Goal: Check status: Check status

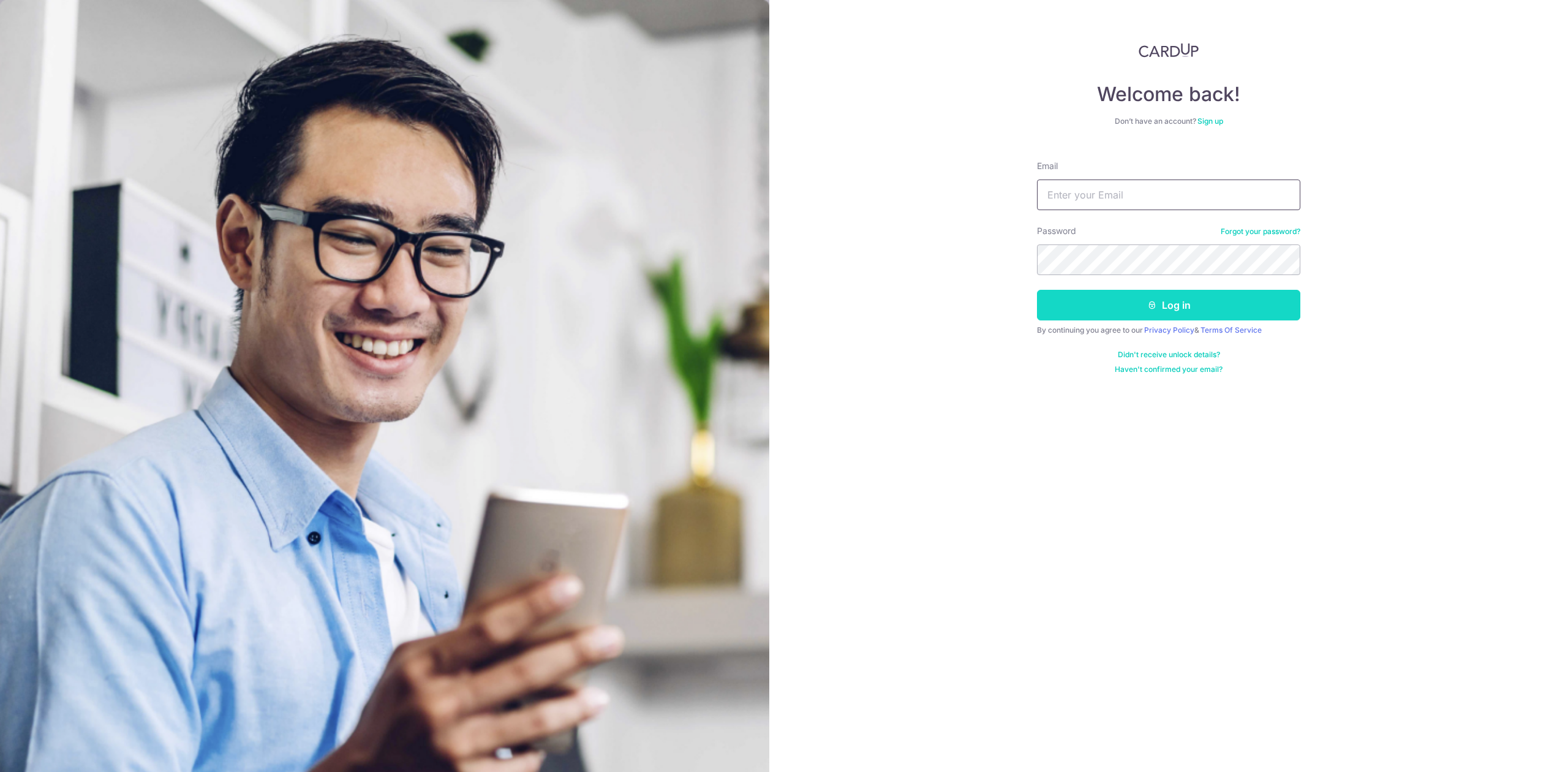
type input "[PERSON_NAME][EMAIL_ADDRESS][DOMAIN_NAME]"
click at [1079, 296] on button "Log in" at bounding box center [1169, 305] width 264 height 31
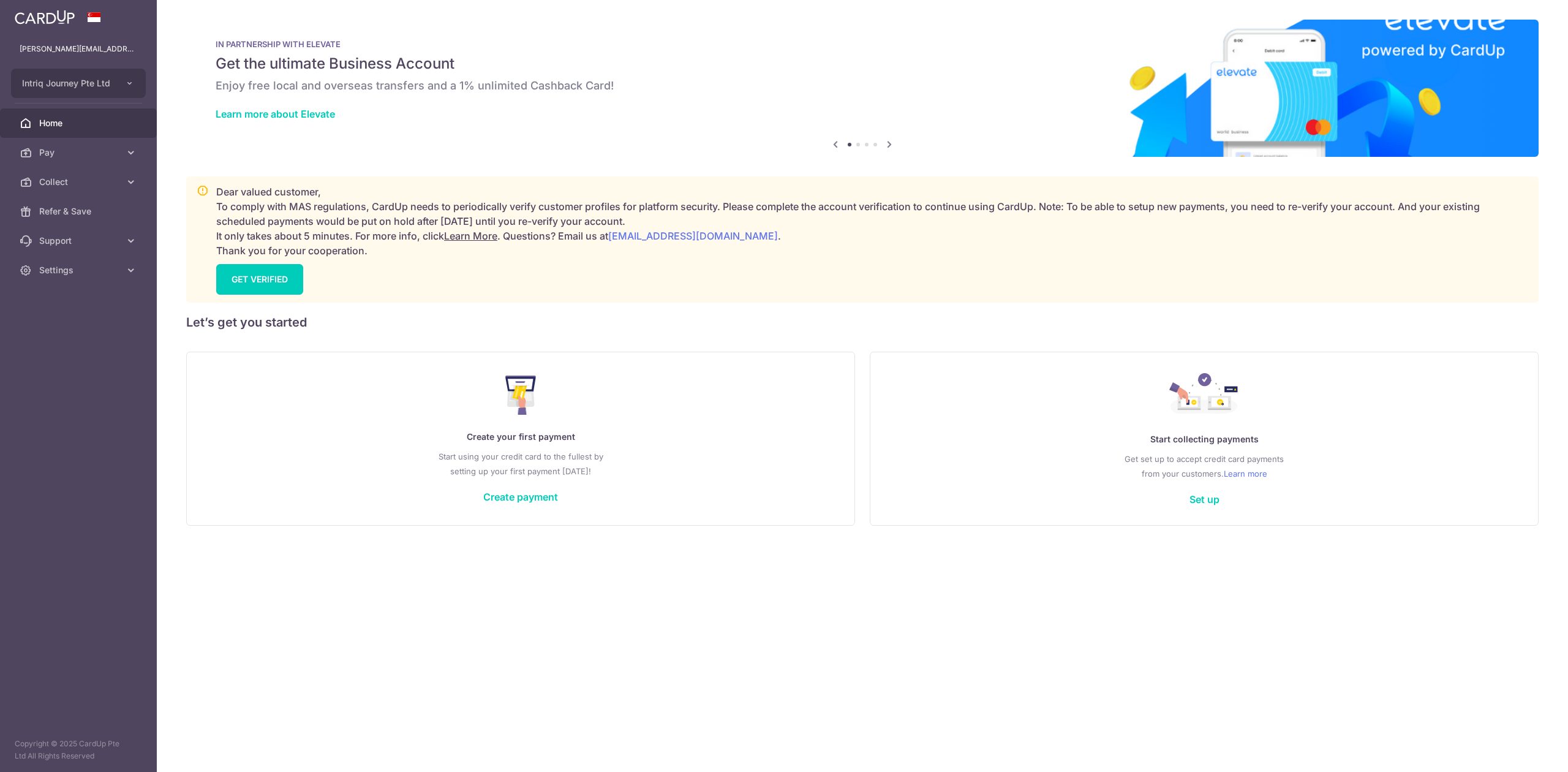
click at [106, 177] on span "Collect" at bounding box center [79, 182] width 81 height 12
click at [106, 213] on span "Dashboard" at bounding box center [79, 211] width 81 height 12
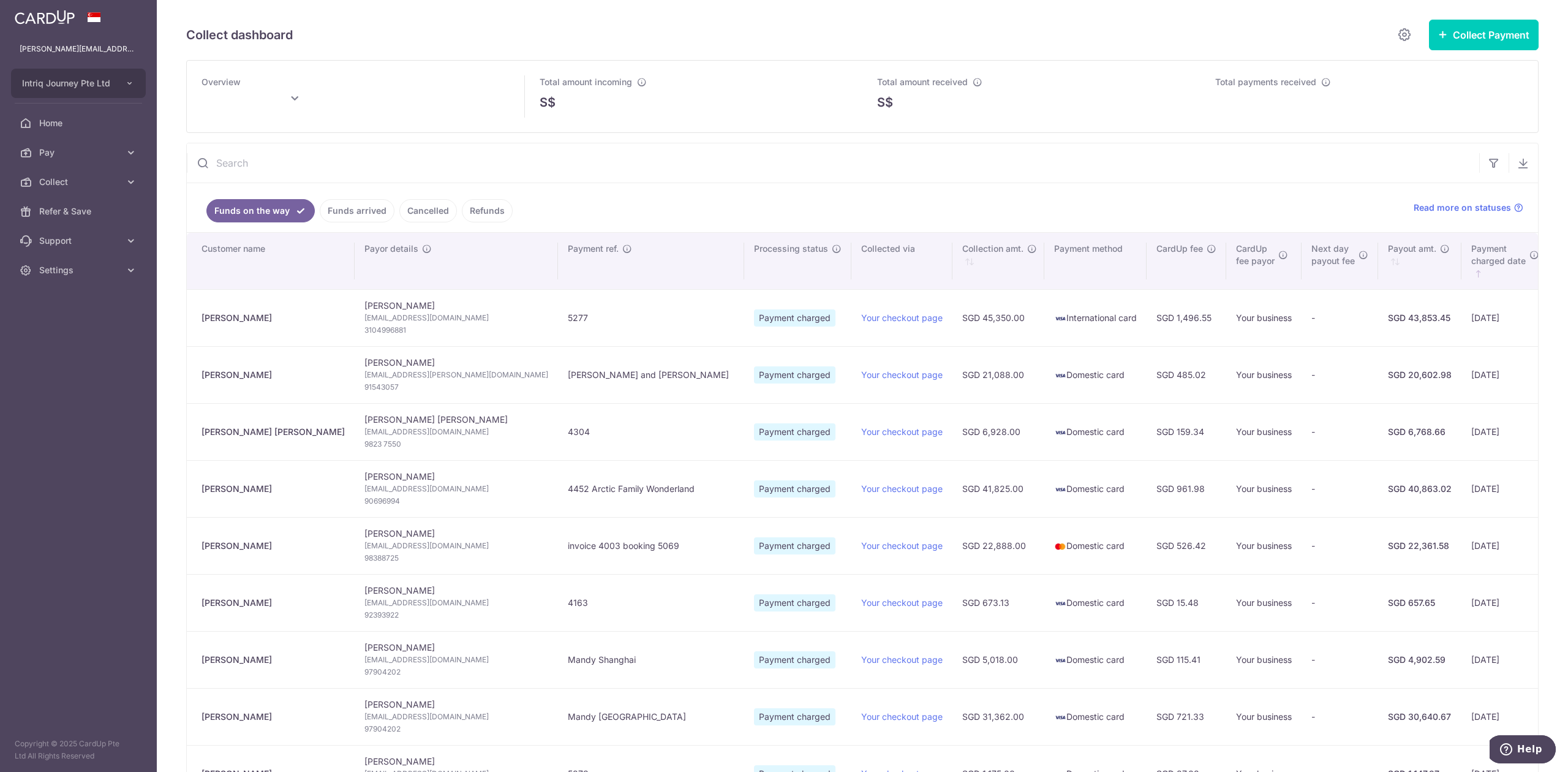
type input "[DATE]"
click at [344, 203] on link "Funds arrived" at bounding box center [357, 210] width 75 height 23
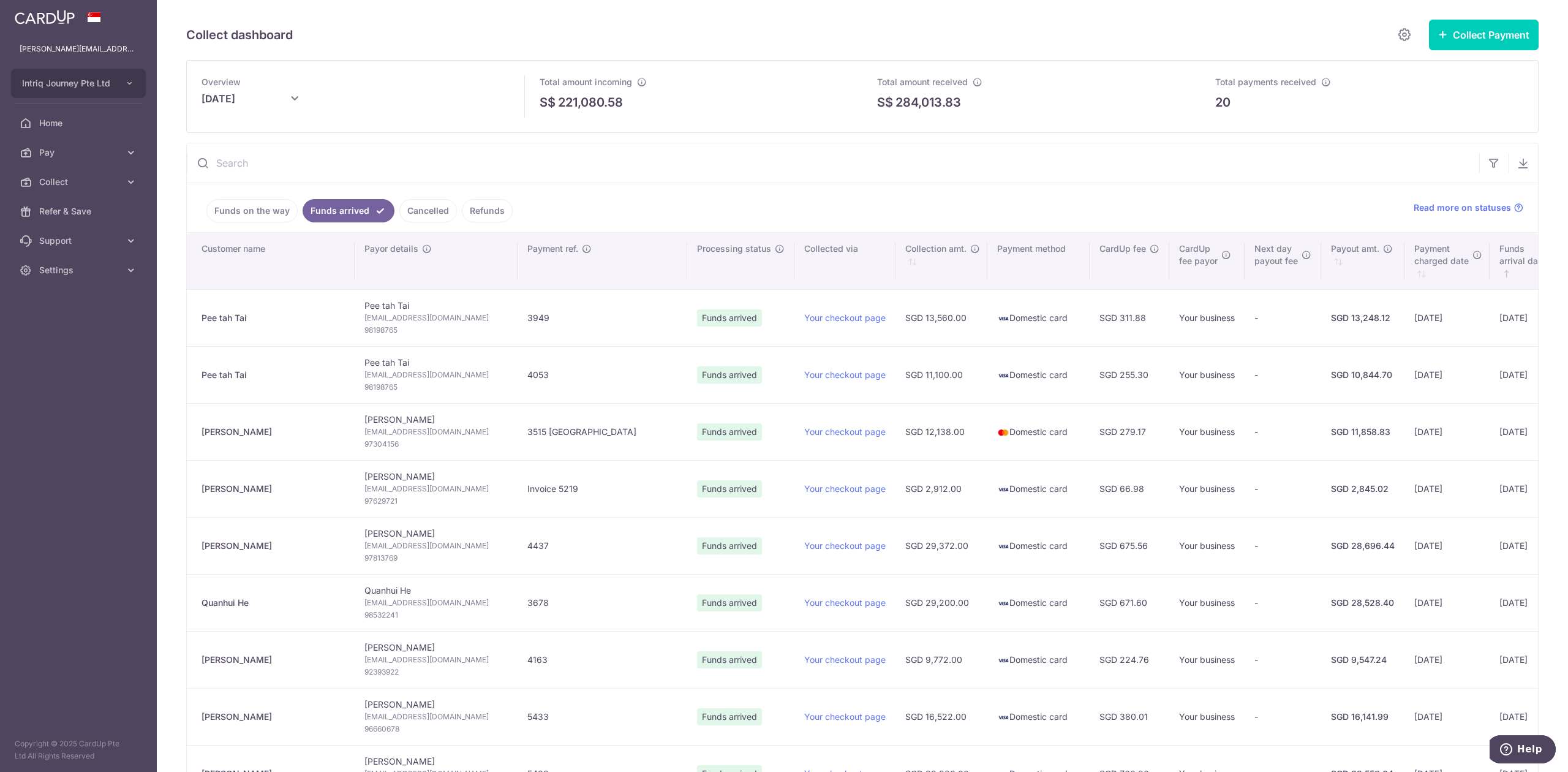
drag, startPoint x: 255, startPoint y: 324, endPoint x: 196, endPoint y: 322, distance: 59.0
click at [196, 322] on td "Pee tah Tai" at bounding box center [271, 317] width 168 height 57
copy div "Pee tah Tai"
drag, startPoint x: 248, startPoint y: 385, endPoint x: 202, endPoint y: 381, distance: 46.2
click at [202, 381] on td "Pee tah Tai" at bounding box center [271, 374] width 168 height 57
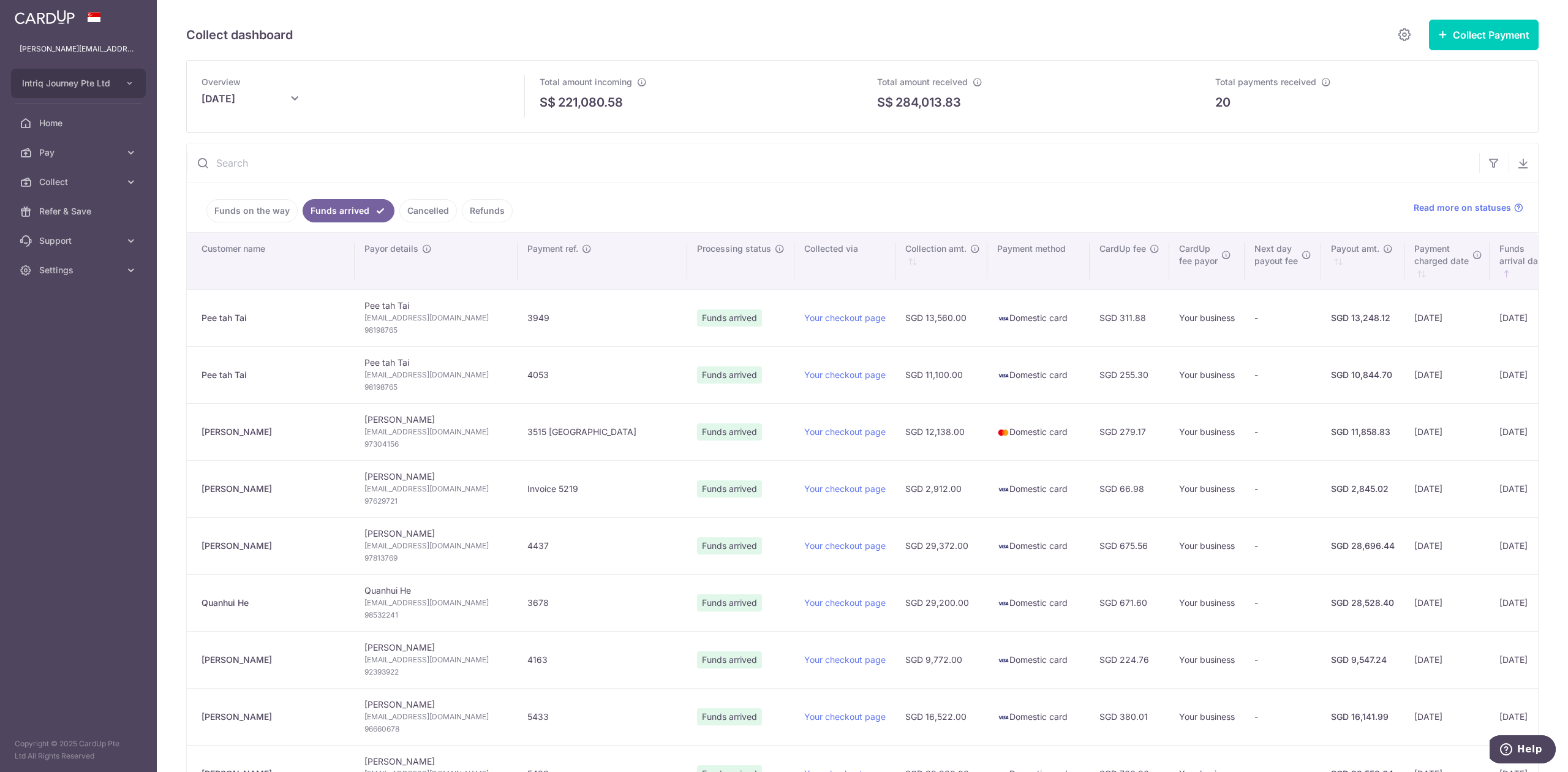
copy div "Pee tah Tai"
drag, startPoint x: 255, startPoint y: 435, endPoint x: 199, endPoint y: 432, distance: 56.1
click at [199, 432] on td "[PERSON_NAME]" at bounding box center [271, 431] width 168 height 57
copy div "[PERSON_NAME]"
drag, startPoint x: 276, startPoint y: 496, endPoint x: 195, endPoint y: 491, distance: 81.2
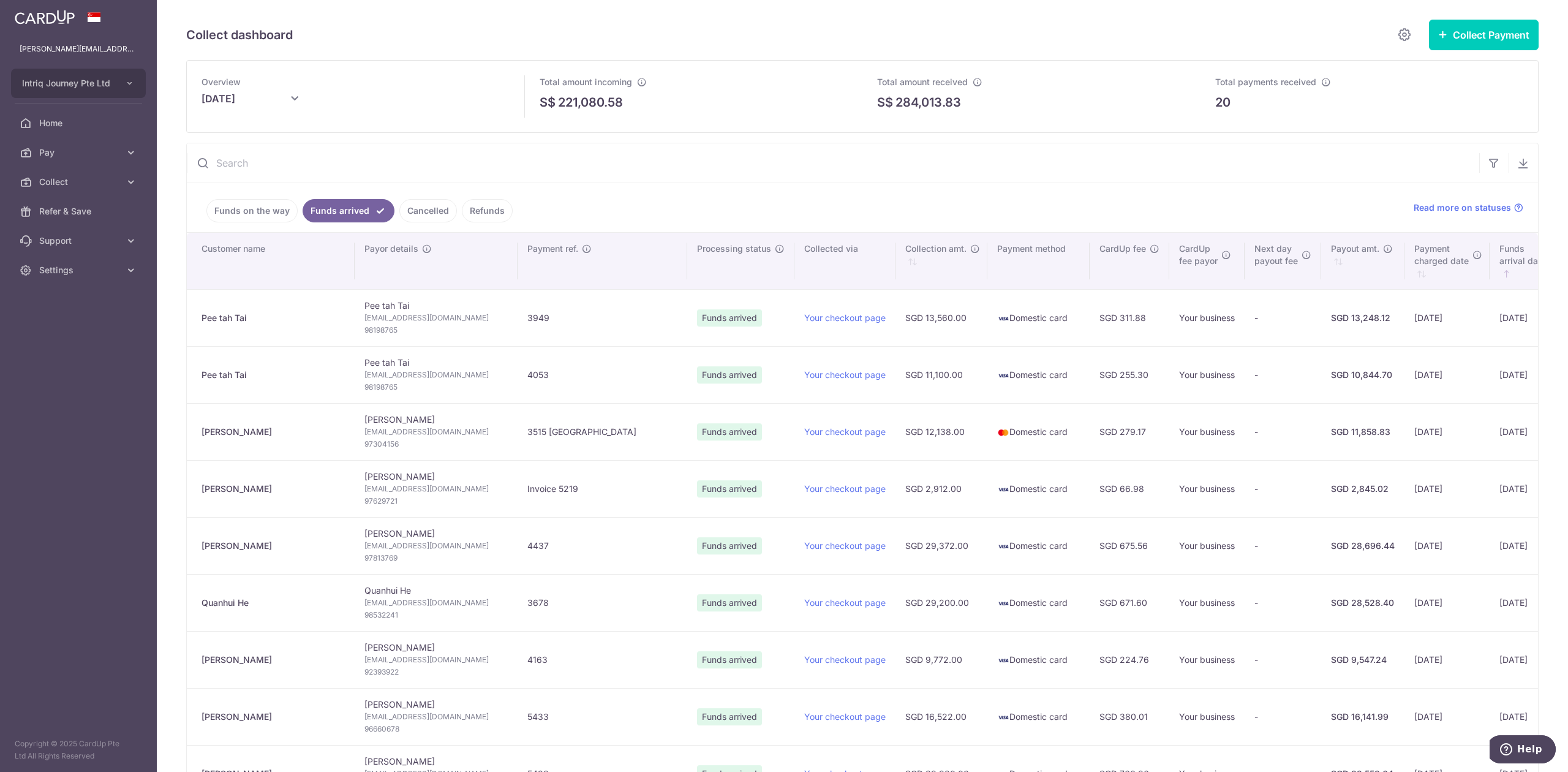
click at [195, 491] on td "[PERSON_NAME]" at bounding box center [271, 488] width 168 height 57
copy div "[PERSON_NAME]"
drag, startPoint x: 244, startPoint y: 547, endPoint x: 200, endPoint y: 547, distance: 44.0
click at [200, 547] on td "[PERSON_NAME]" at bounding box center [271, 545] width 168 height 57
copy div "[PERSON_NAME]"
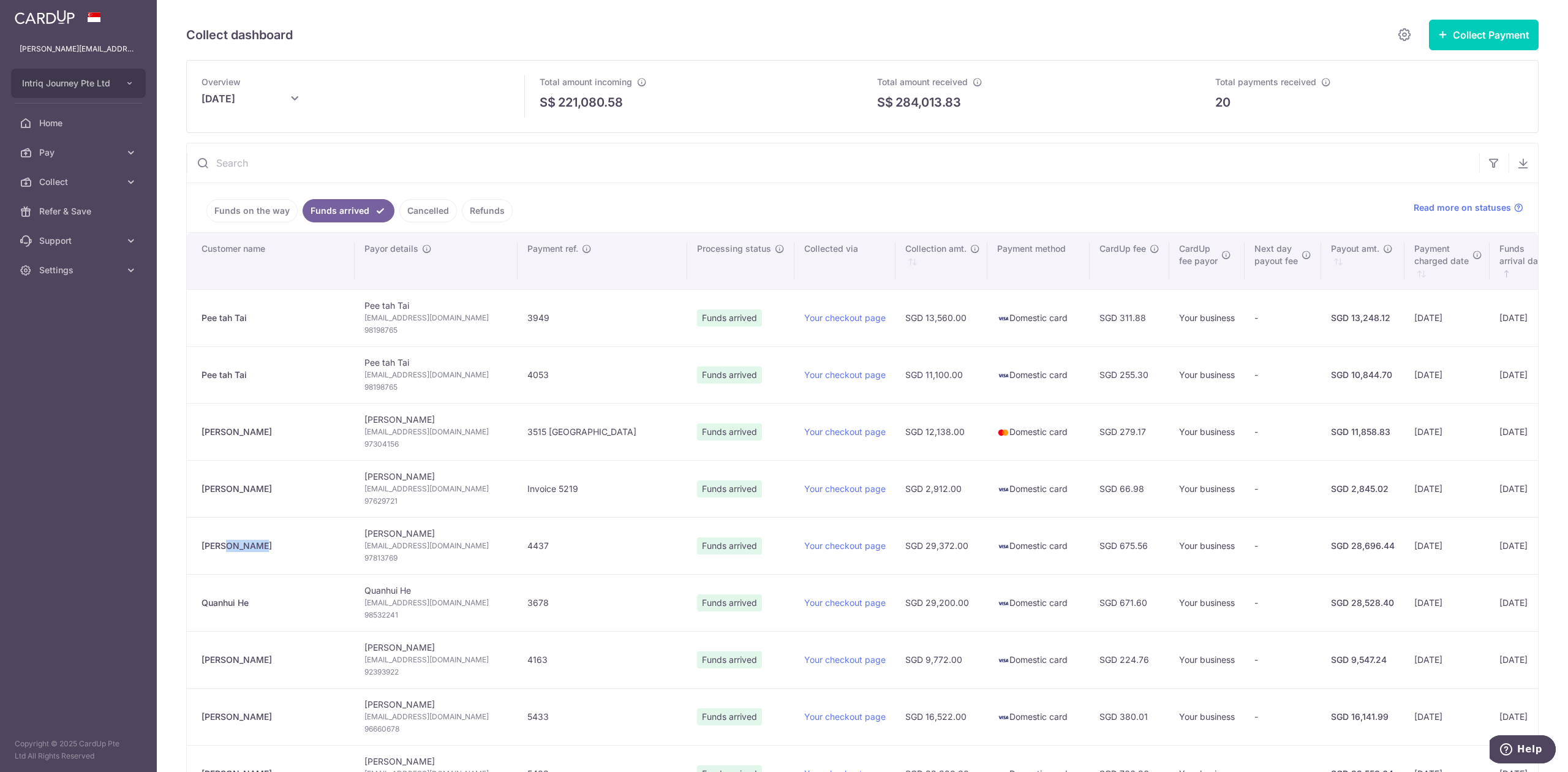
drag, startPoint x: 258, startPoint y: 613, endPoint x: 192, endPoint y: 608, distance: 66.2
click at [192, 608] on td "Quanhui He" at bounding box center [271, 602] width 168 height 57
copy div "Quanhui He"
drag, startPoint x: 264, startPoint y: 664, endPoint x: 189, endPoint y: 670, distance: 75.2
click at [189, 670] on td "[PERSON_NAME]" at bounding box center [271, 659] width 168 height 57
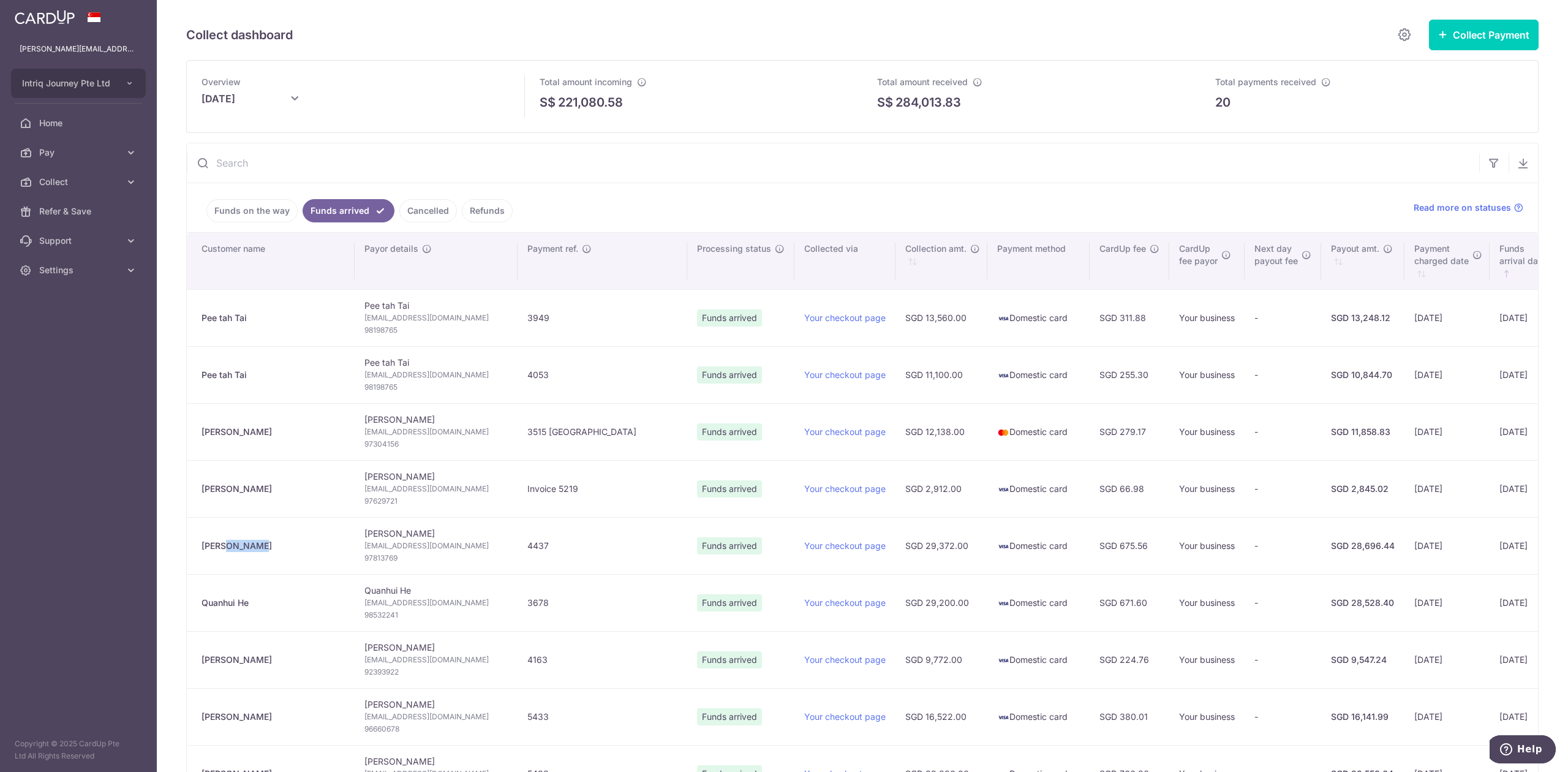
copy div "[PERSON_NAME]"
